Goal: Navigation & Orientation: Find specific page/section

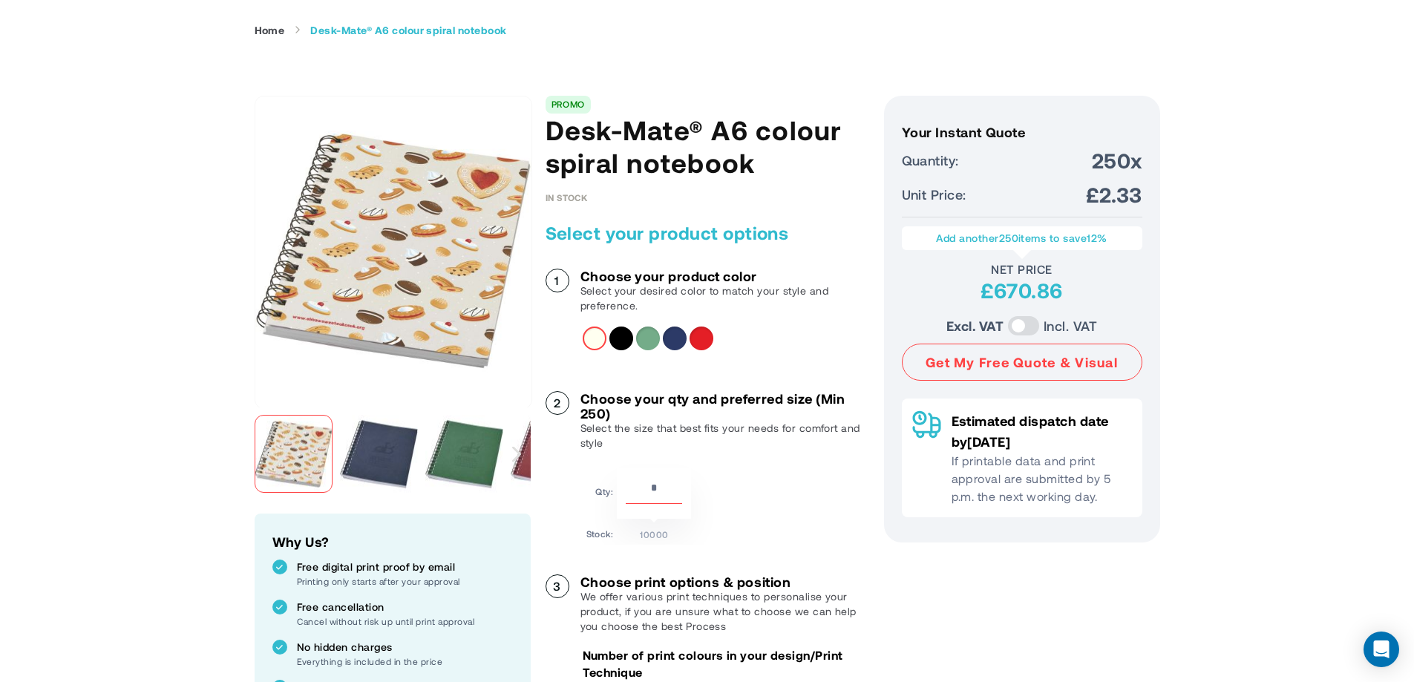
scroll to position [148, 0]
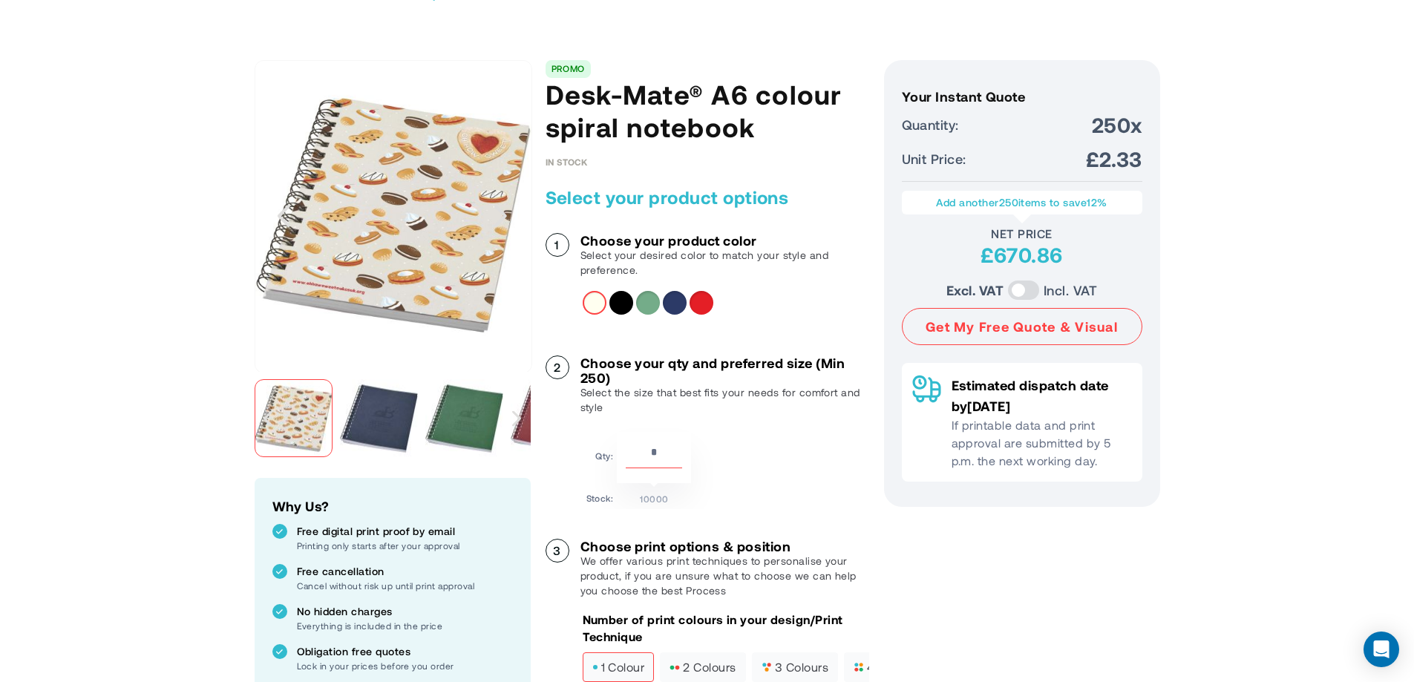
click at [383, 439] on img "Desk-Mate® A6 colour spiral notebook" at bounding box center [379, 418] width 78 height 78
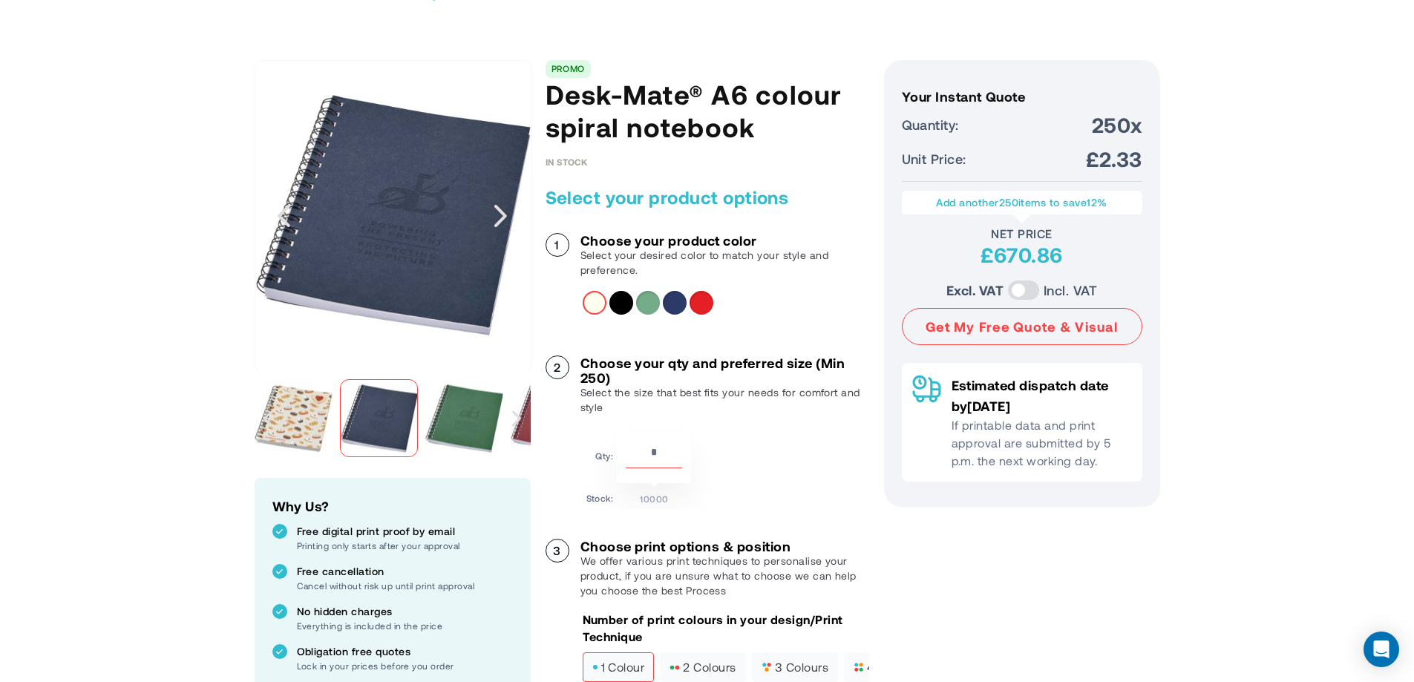
click at [456, 428] on img "Desk-Mate® A6 colour spiral notebook" at bounding box center [464, 418] width 78 height 78
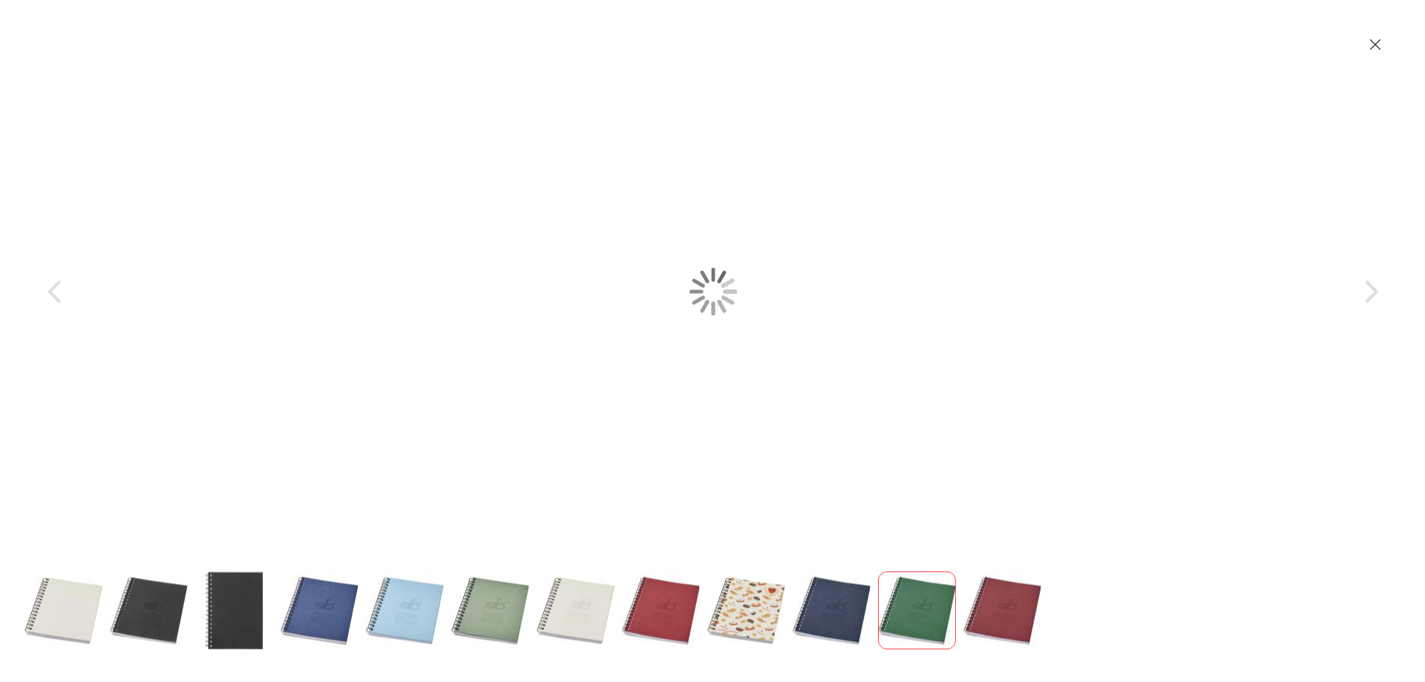
scroll to position [0, 0]
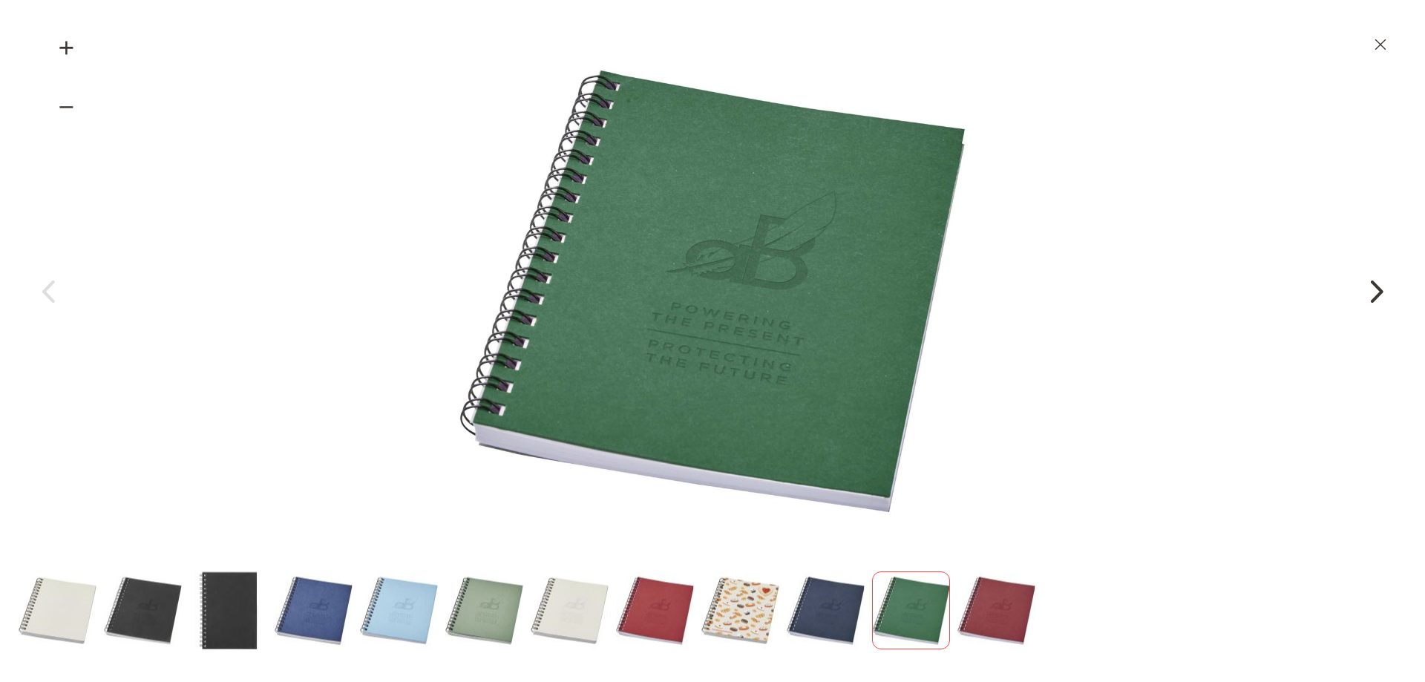
click at [1378, 286] on div "Next" at bounding box center [1376, 291] width 37 height 37
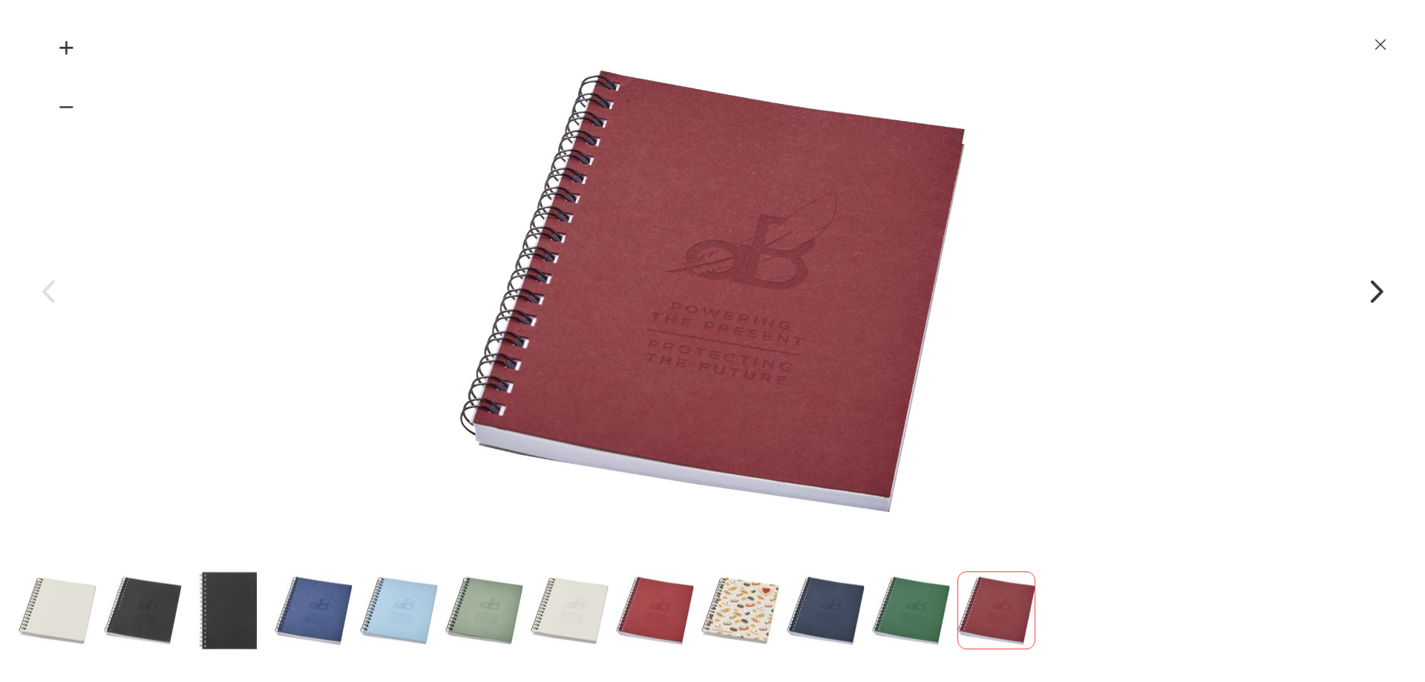
click at [1378, 286] on div "Next" at bounding box center [1376, 291] width 37 height 37
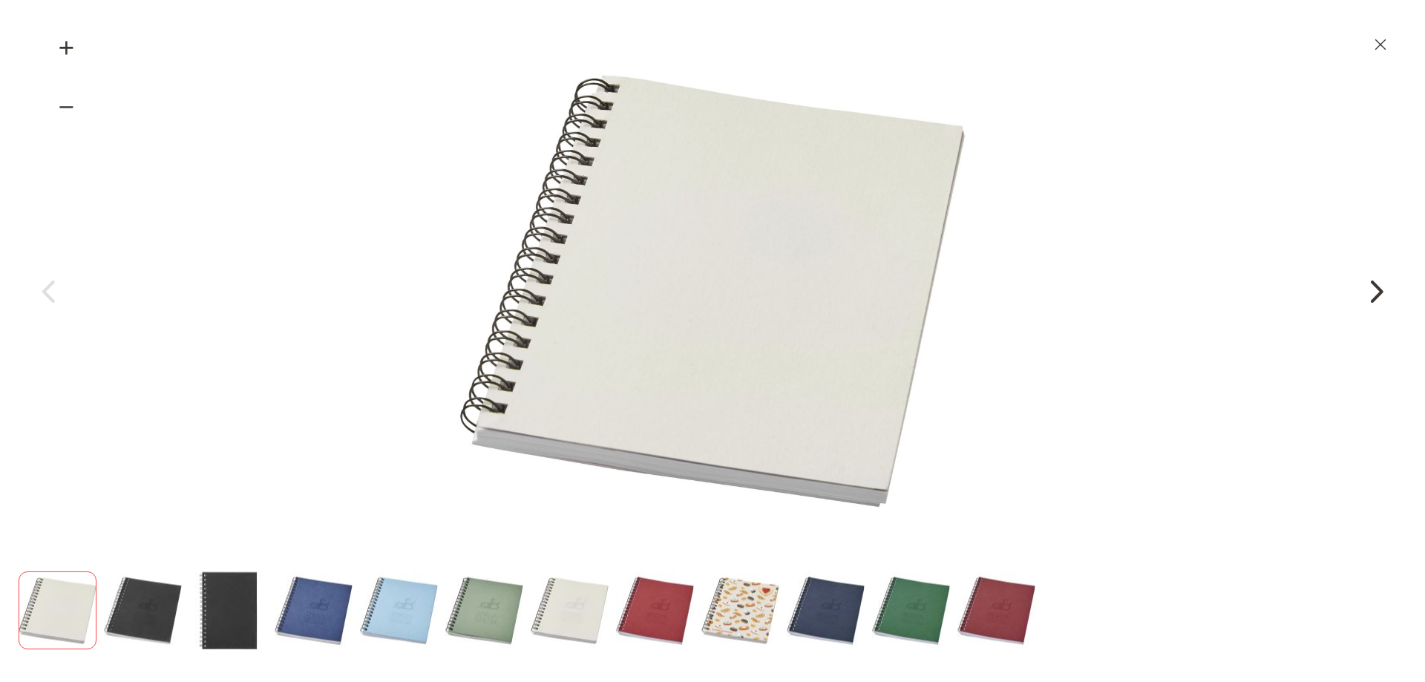
click at [1378, 286] on div "Next" at bounding box center [1376, 291] width 37 height 37
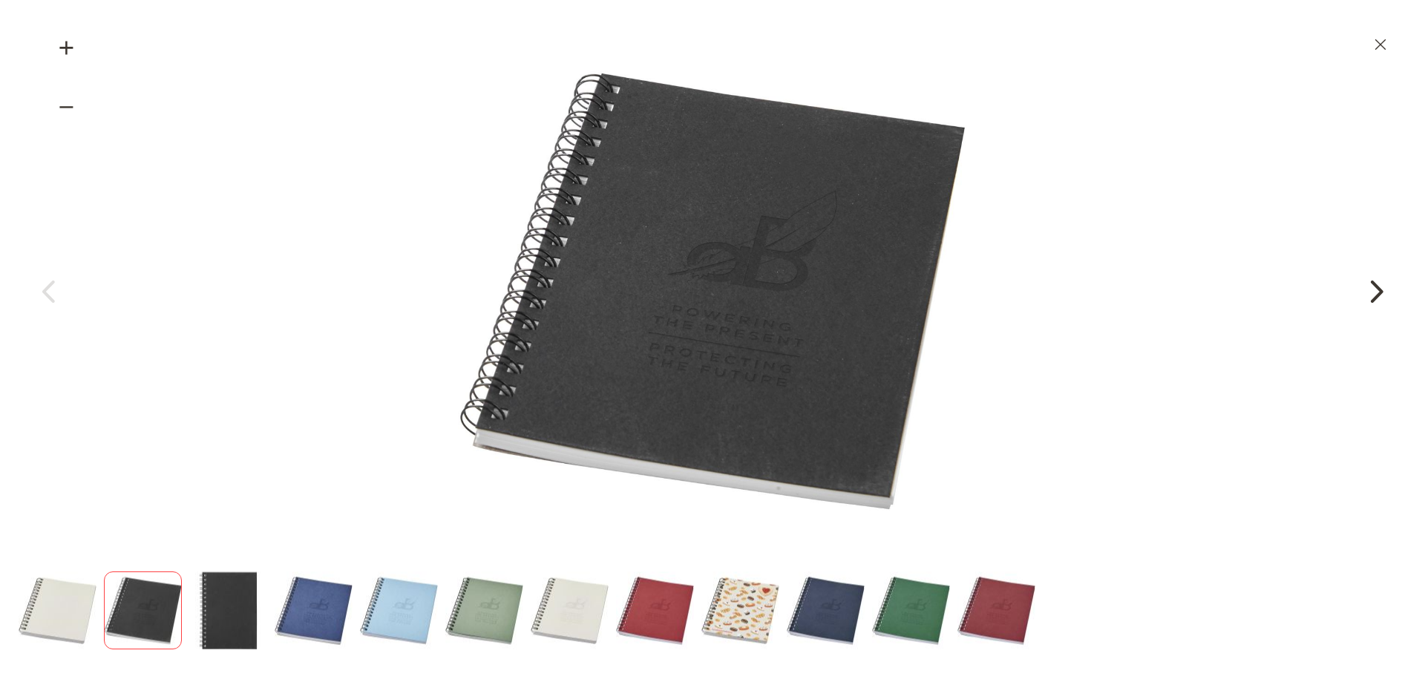
click at [1378, 286] on div "Next" at bounding box center [1376, 291] width 37 height 37
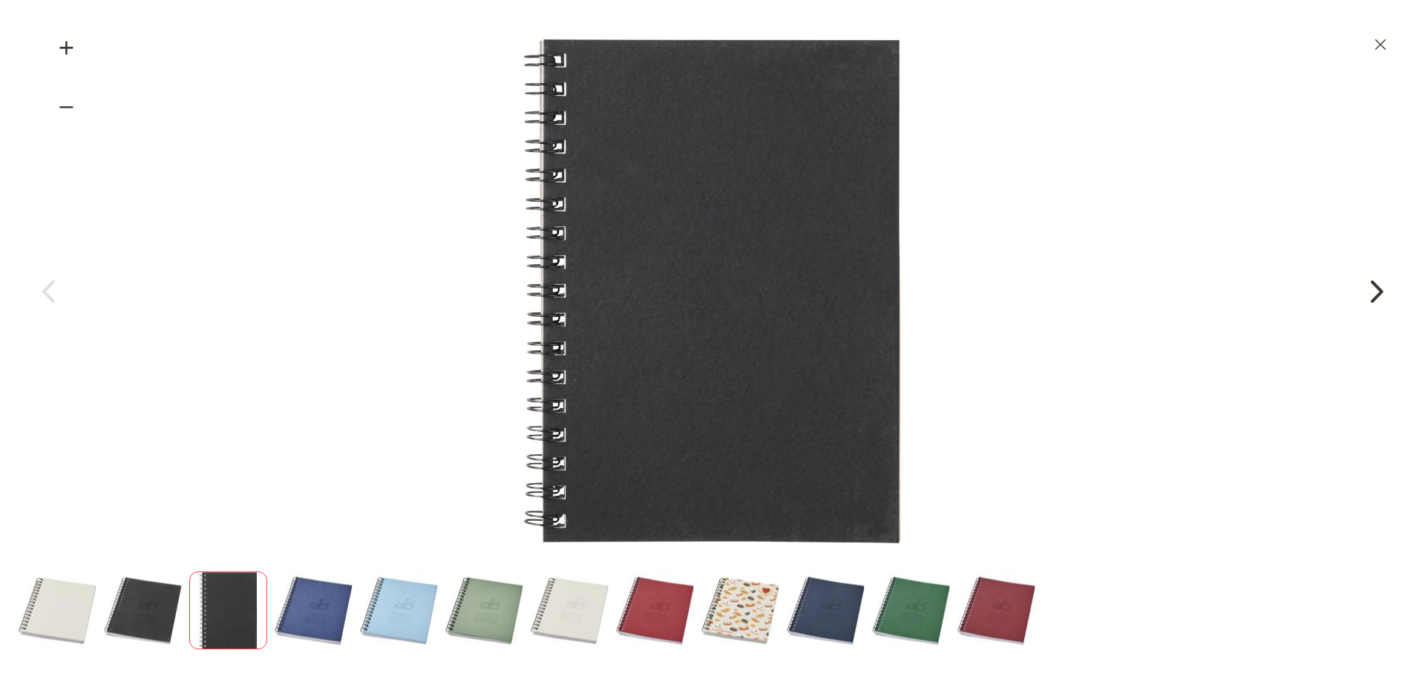
click at [1378, 286] on div "Next" at bounding box center [1376, 291] width 37 height 37
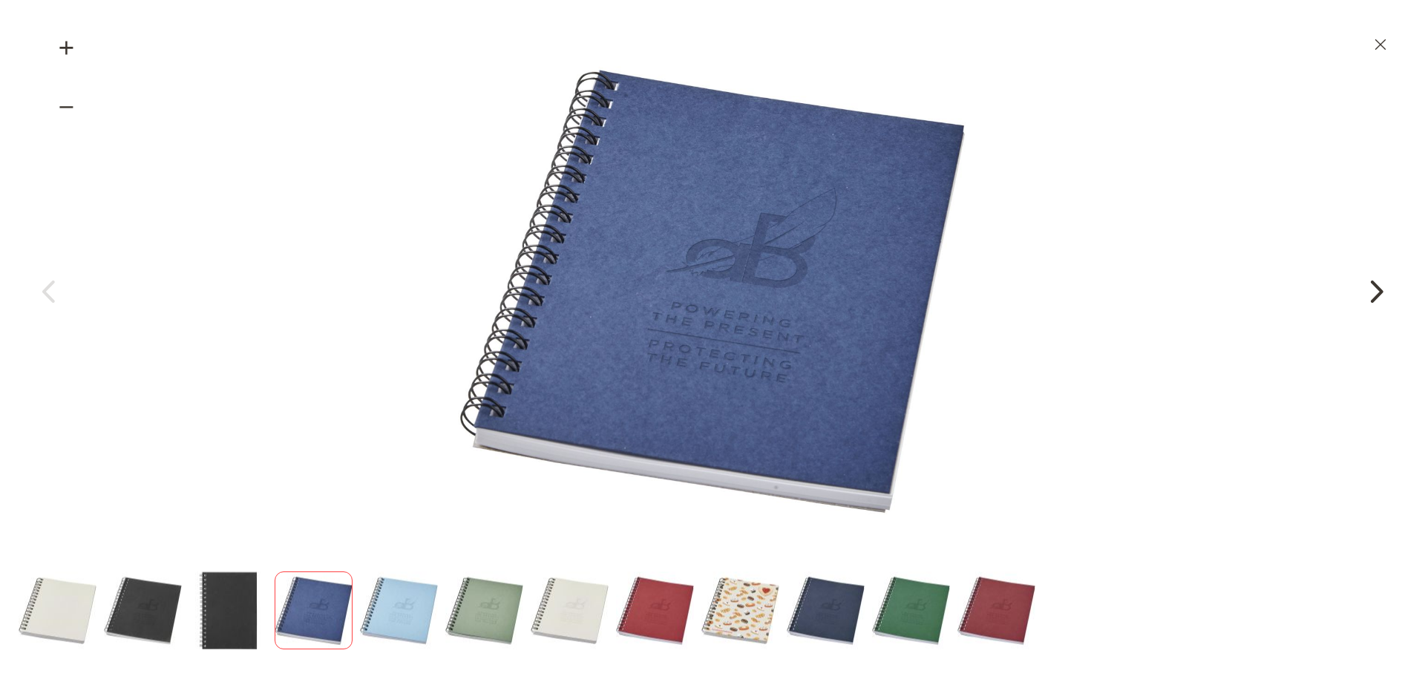
click at [1378, 286] on div "Next" at bounding box center [1376, 291] width 37 height 37
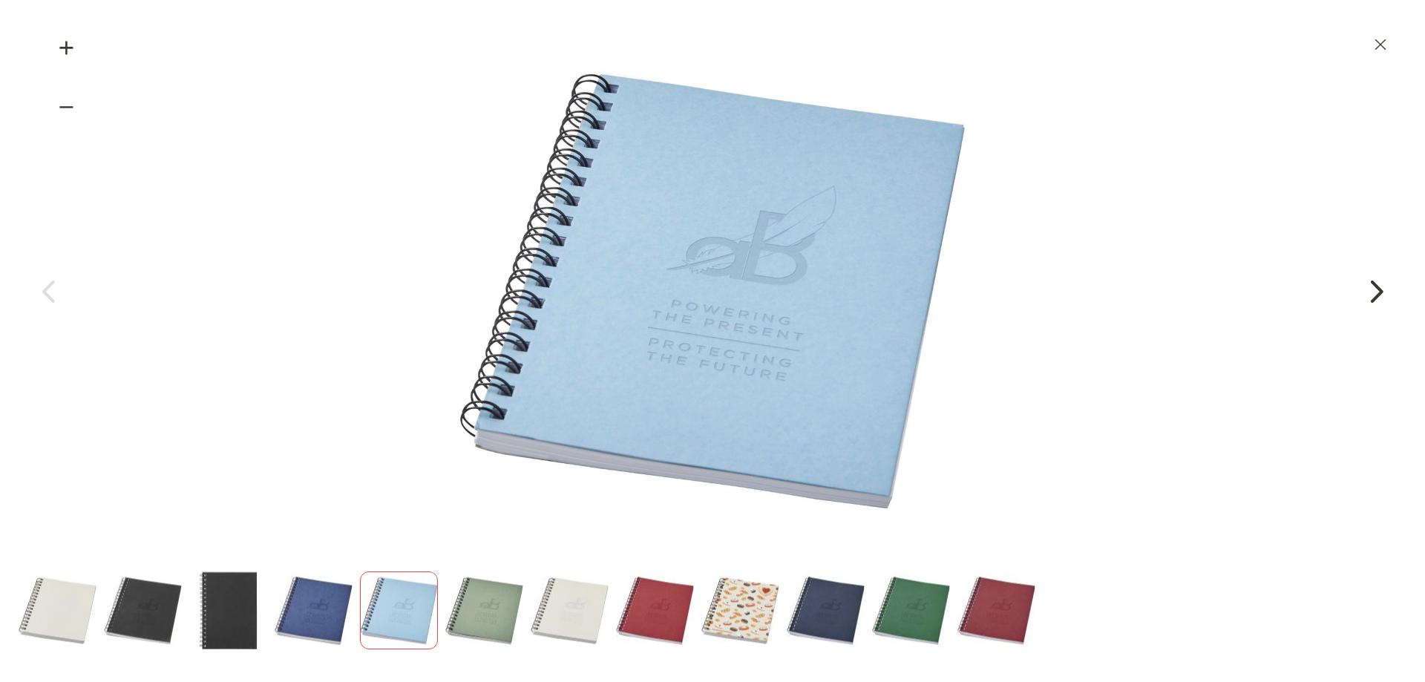
click at [1378, 286] on div "Next" at bounding box center [1376, 291] width 37 height 37
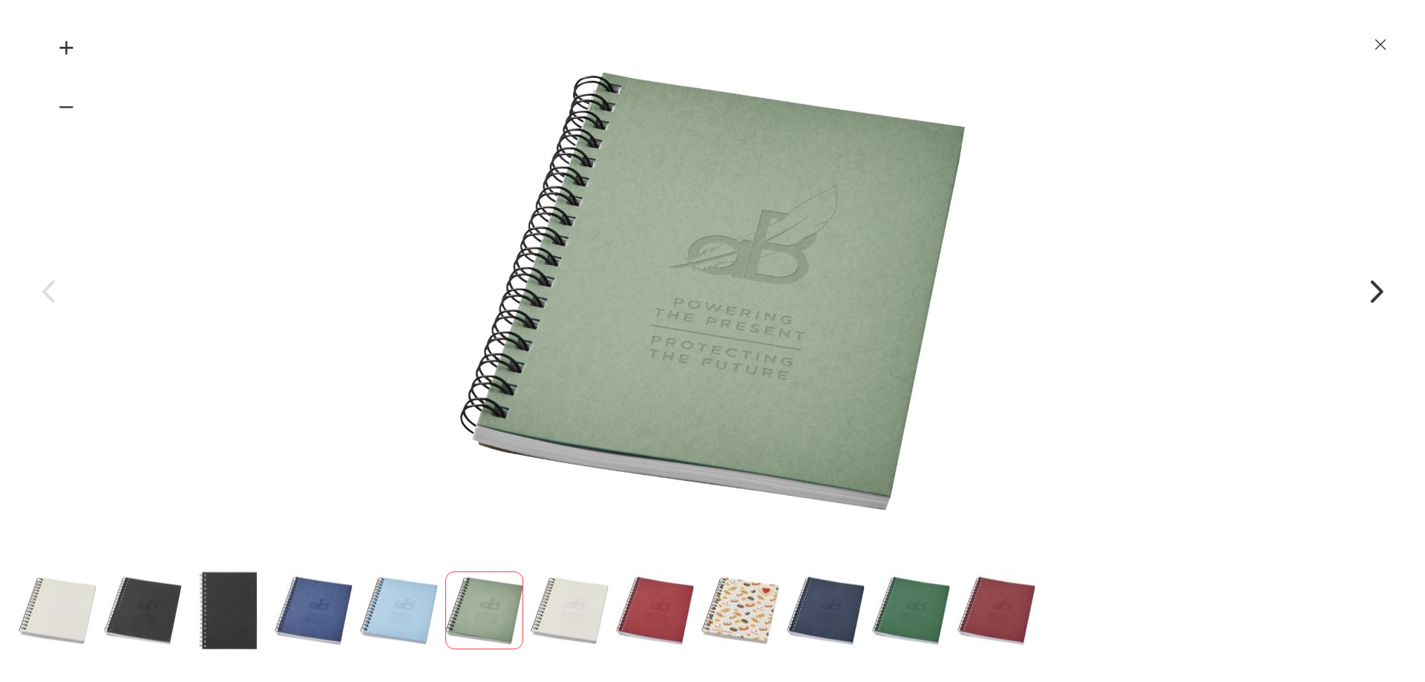
click at [1378, 286] on div "Next" at bounding box center [1376, 291] width 37 height 37
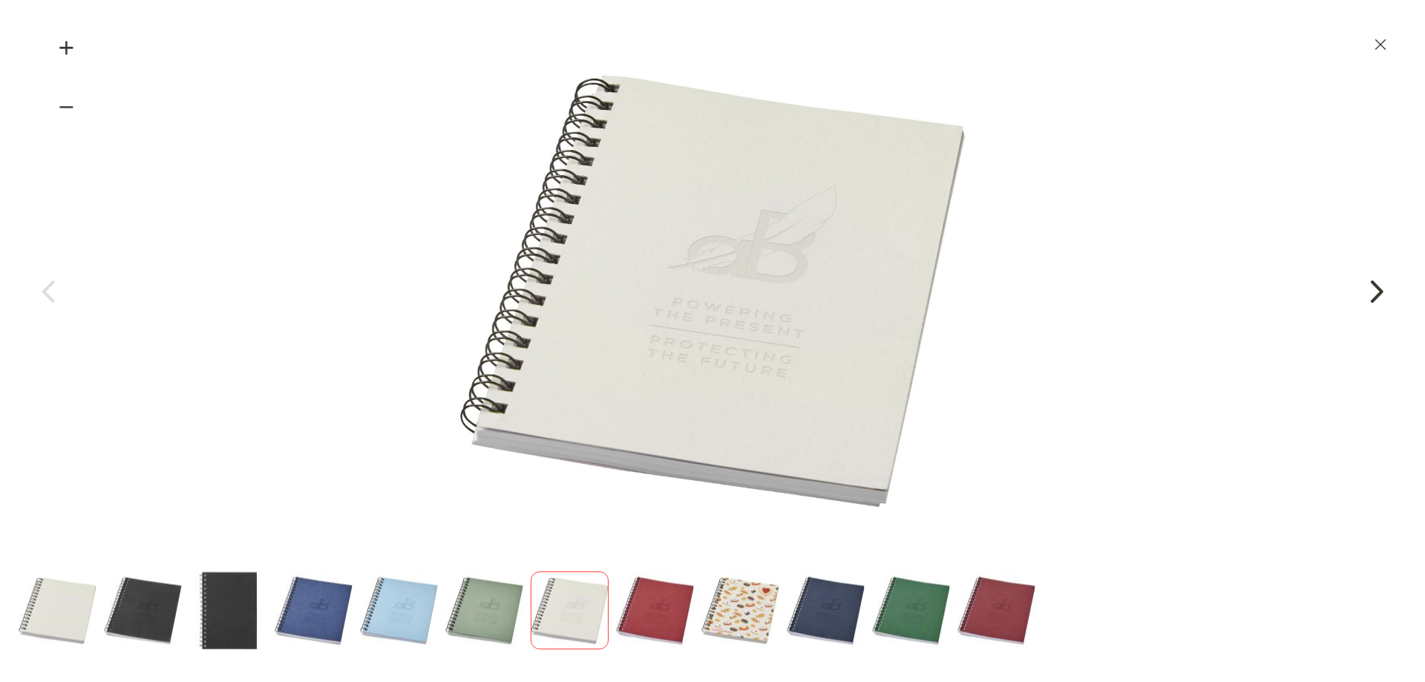
click at [1378, 286] on div "Next" at bounding box center [1376, 291] width 37 height 37
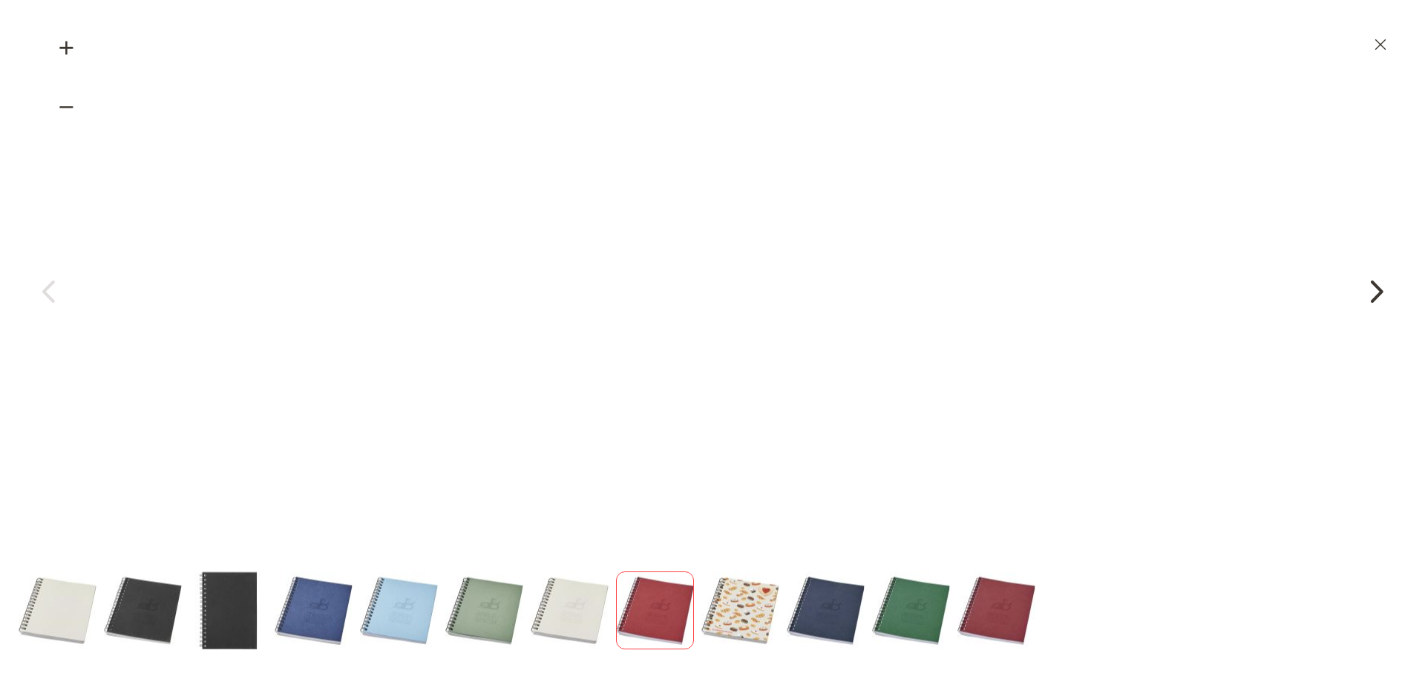
click at [1378, 286] on div "Next" at bounding box center [1376, 291] width 37 height 37
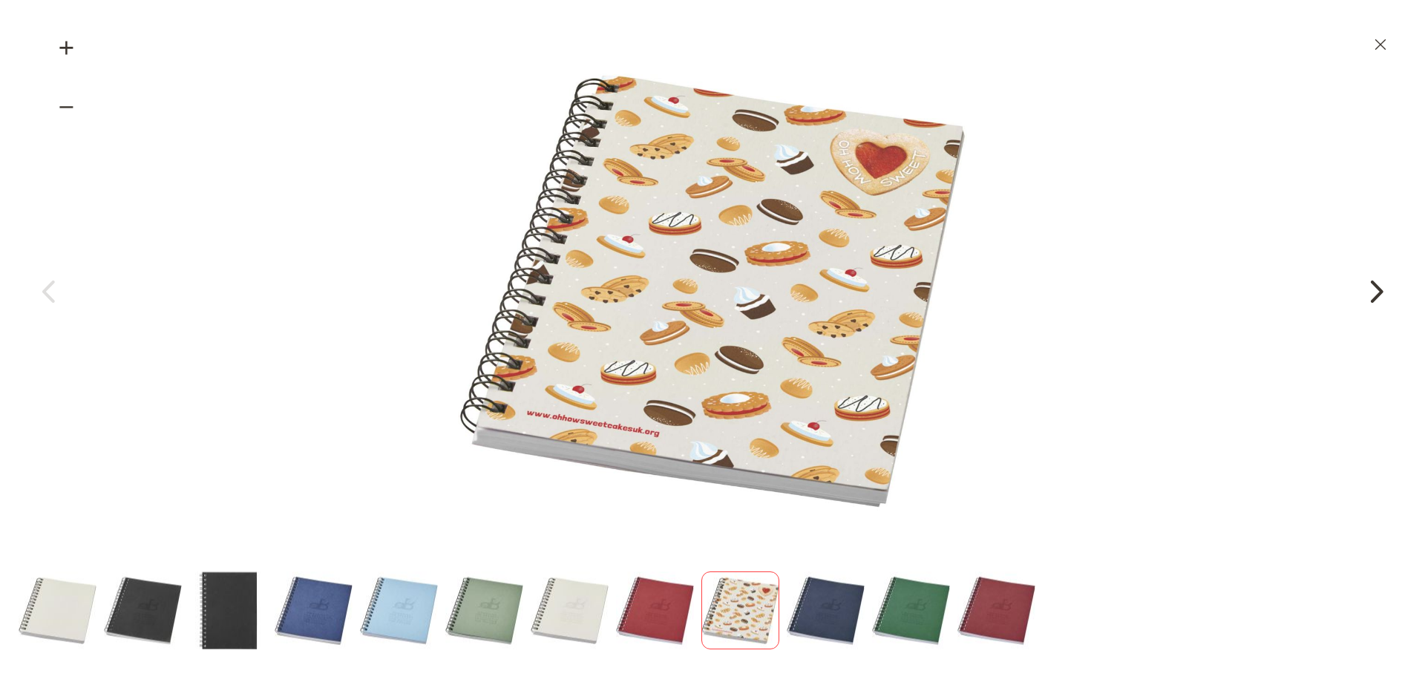
click at [1378, 286] on div "Next" at bounding box center [1376, 291] width 37 height 37
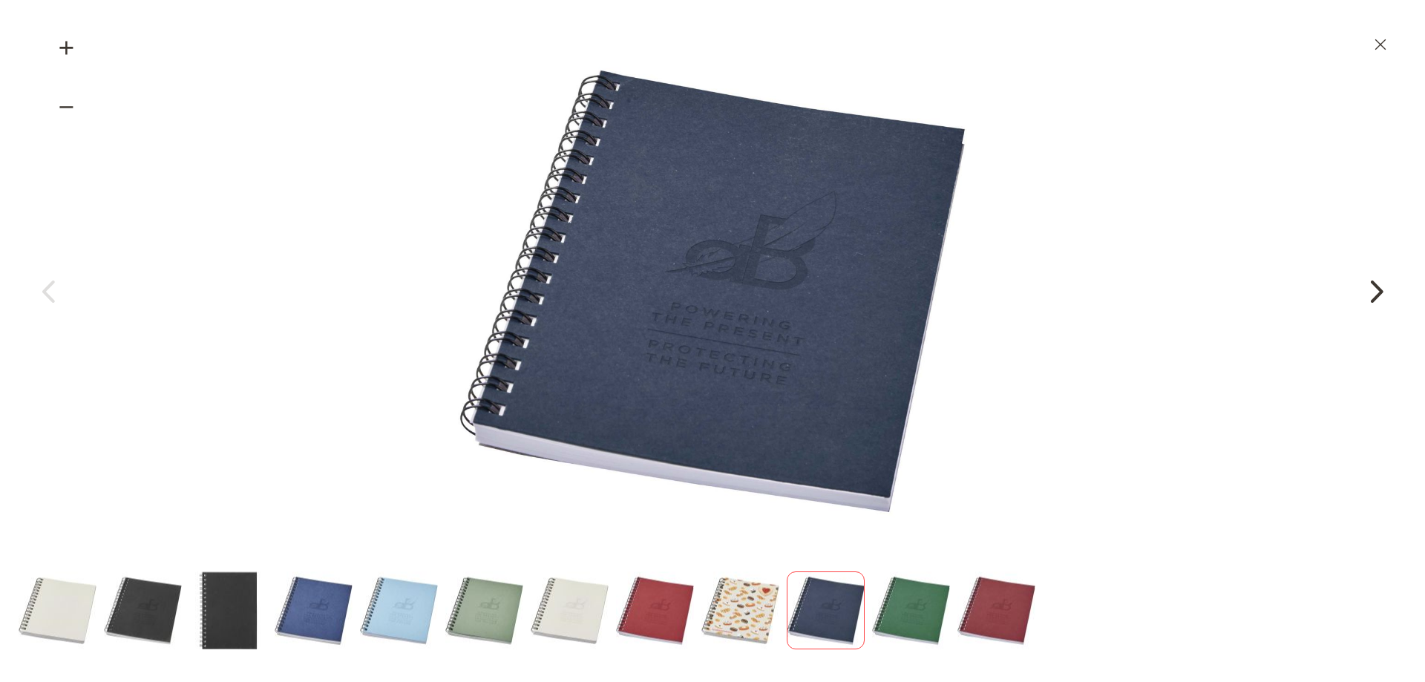
click at [1378, 286] on div "Next" at bounding box center [1376, 291] width 37 height 37
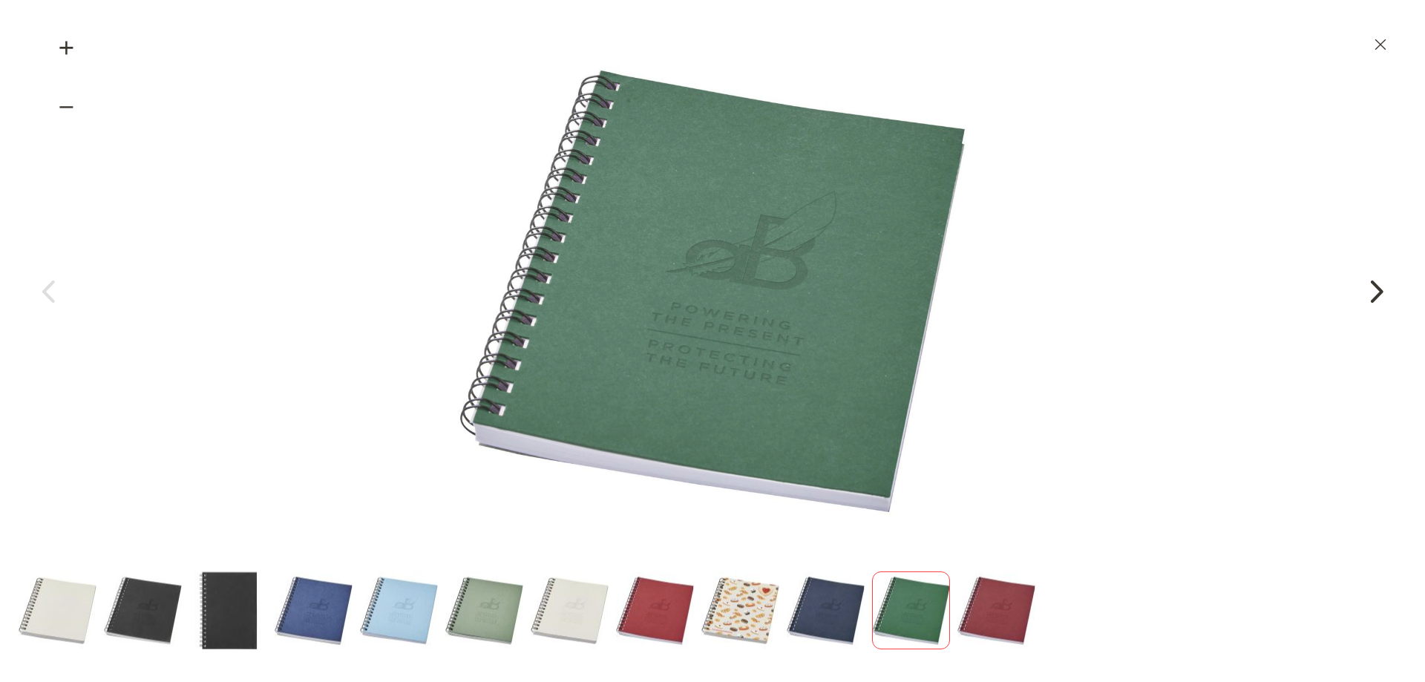
click at [1378, 286] on div "Next" at bounding box center [1376, 291] width 37 height 37
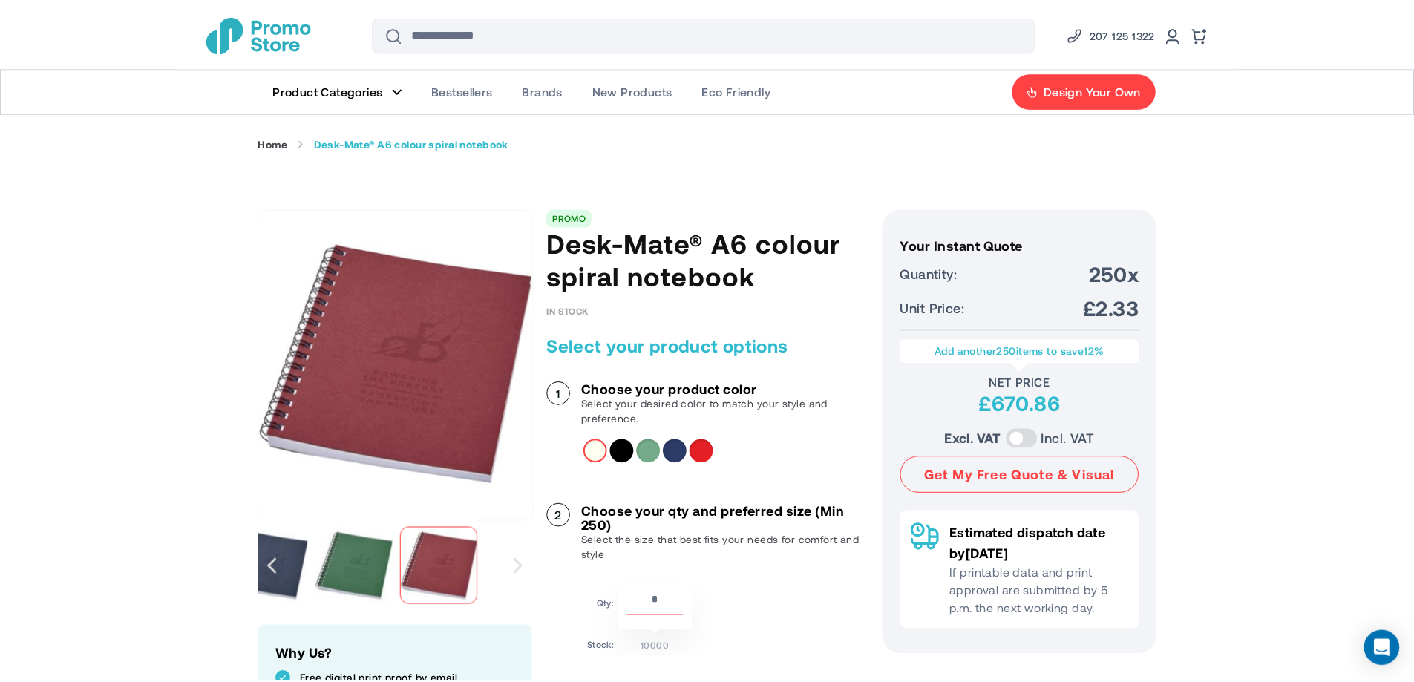
scroll to position [148, 0]
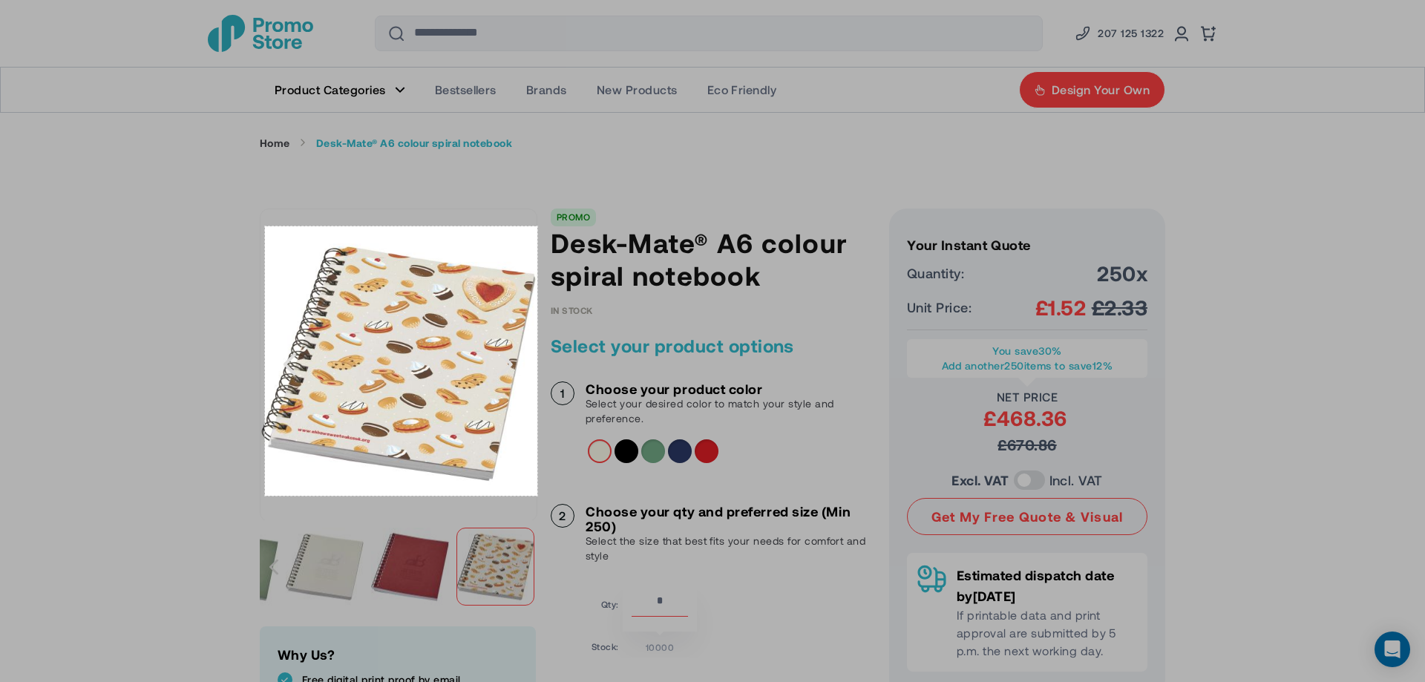
drag, startPoint x: 265, startPoint y: 226, endPoint x: 537, endPoint y: 496, distance: 383.2
